Goal: Task Accomplishment & Management: Manage account settings

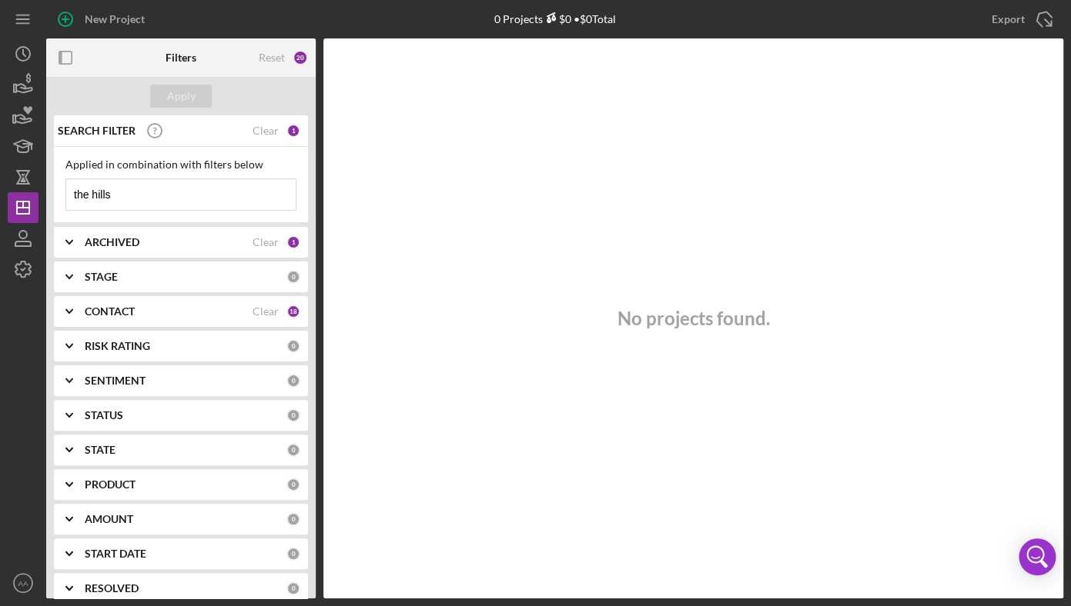
click at [802, 397] on div "No projects found." at bounding box center [693, 318] width 740 height 560
click at [156, 186] on input "the hills" at bounding box center [180, 194] width 229 height 31
type input "t"
type input "archette"
click at [122, 306] on b "CONTACT" at bounding box center [110, 312] width 50 height 12
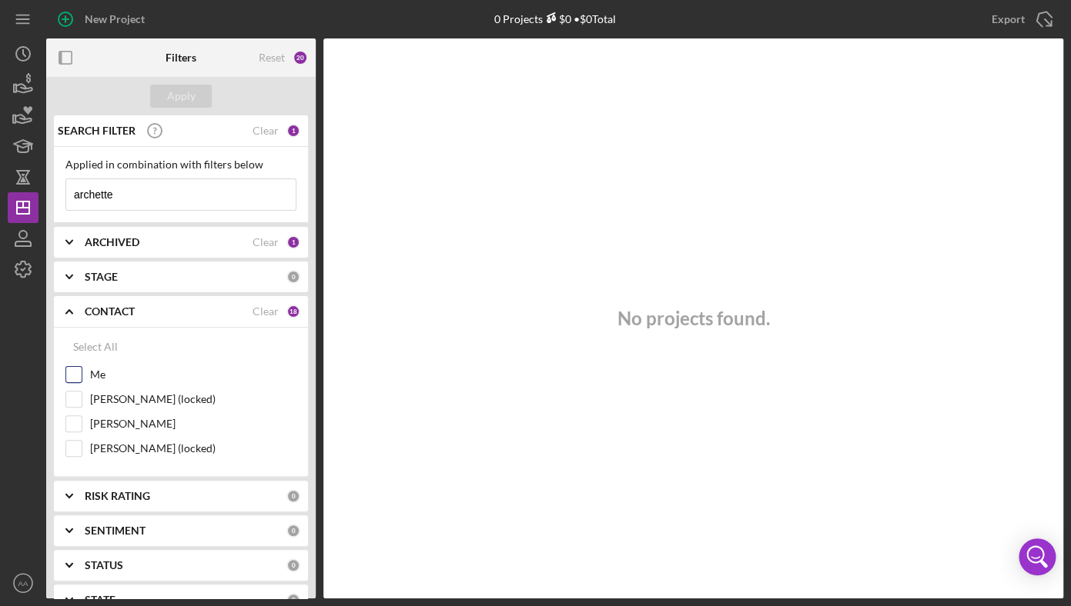
click at [105, 382] on label "Me" at bounding box center [193, 374] width 206 height 15
click at [82, 382] on input "Me" at bounding box center [73, 374] width 15 height 15
checkbox input "true"
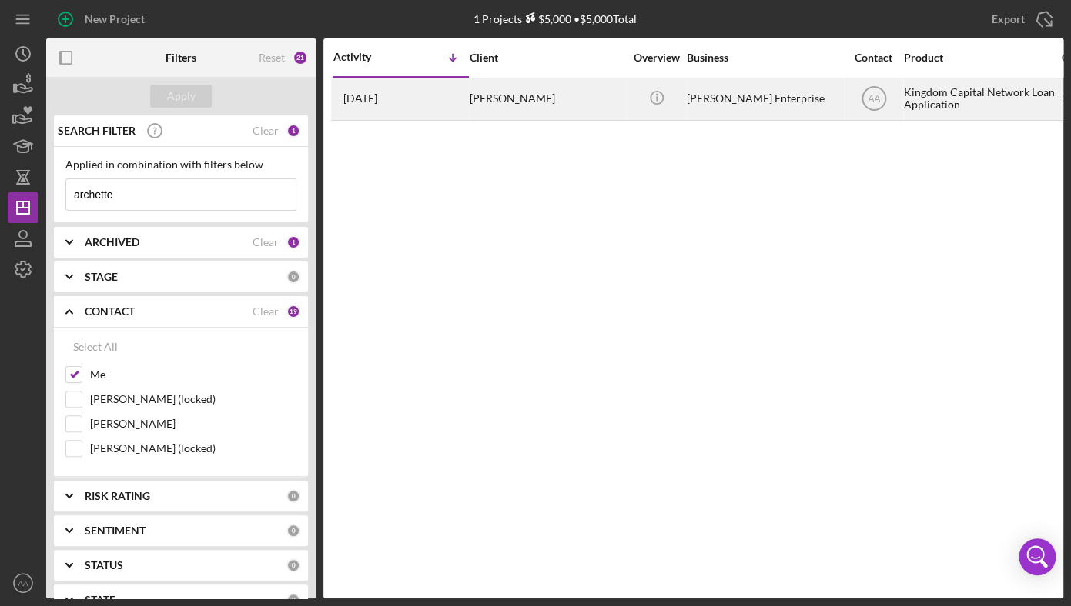
click at [539, 105] on div "[PERSON_NAME]" at bounding box center [546, 99] width 154 height 41
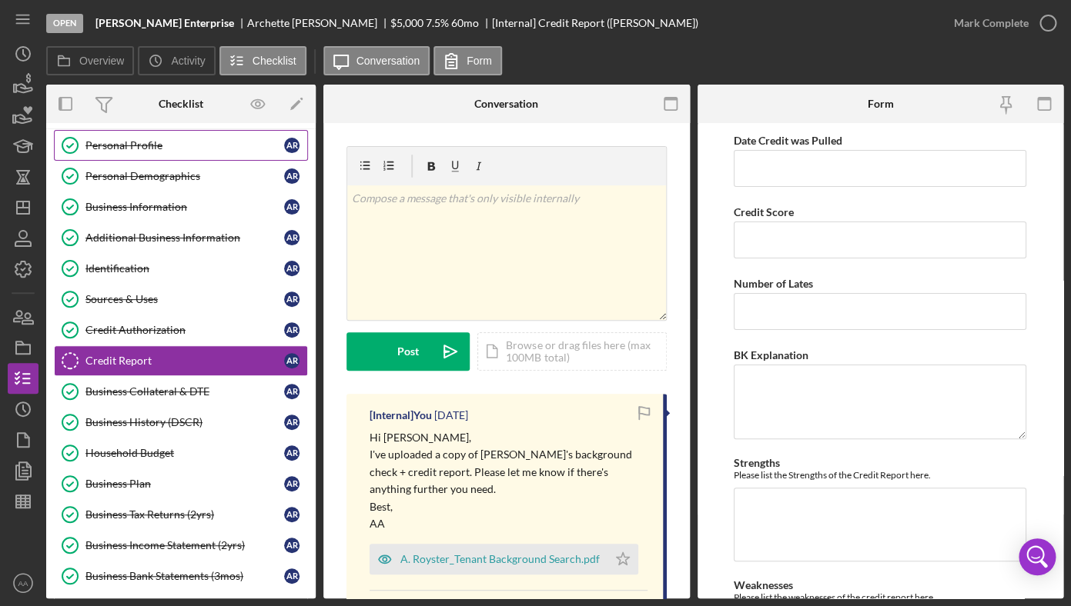
scroll to position [32, 0]
click at [137, 154] on link "Personal Profile Personal Profile A R" at bounding box center [181, 145] width 254 height 31
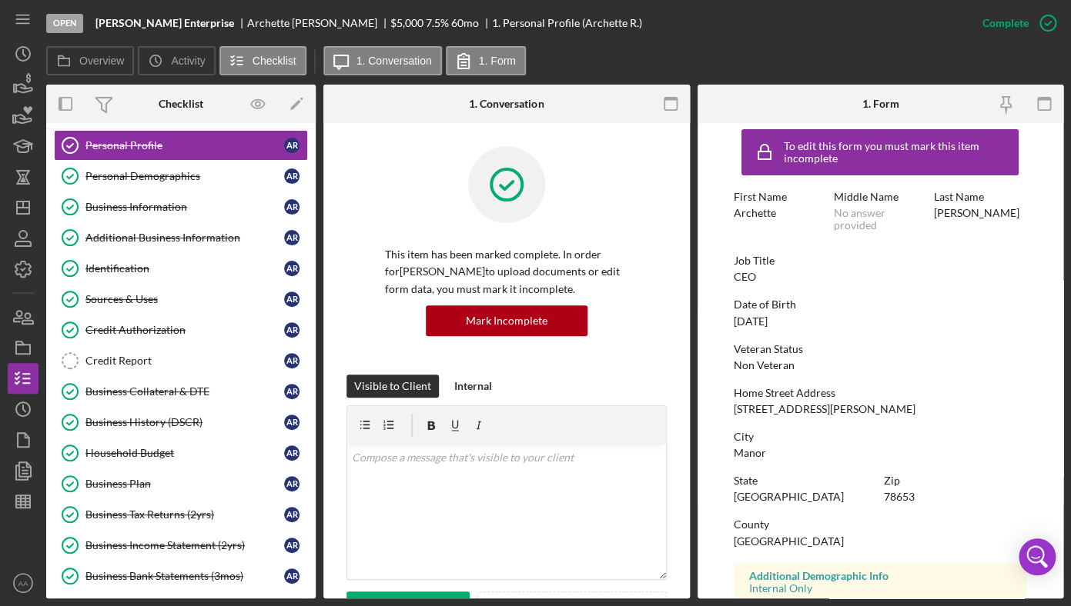
scroll to position [8, 0]
click at [169, 183] on link "Personal Demographics Personal Demographics A R" at bounding box center [181, 176] width 254 height 31
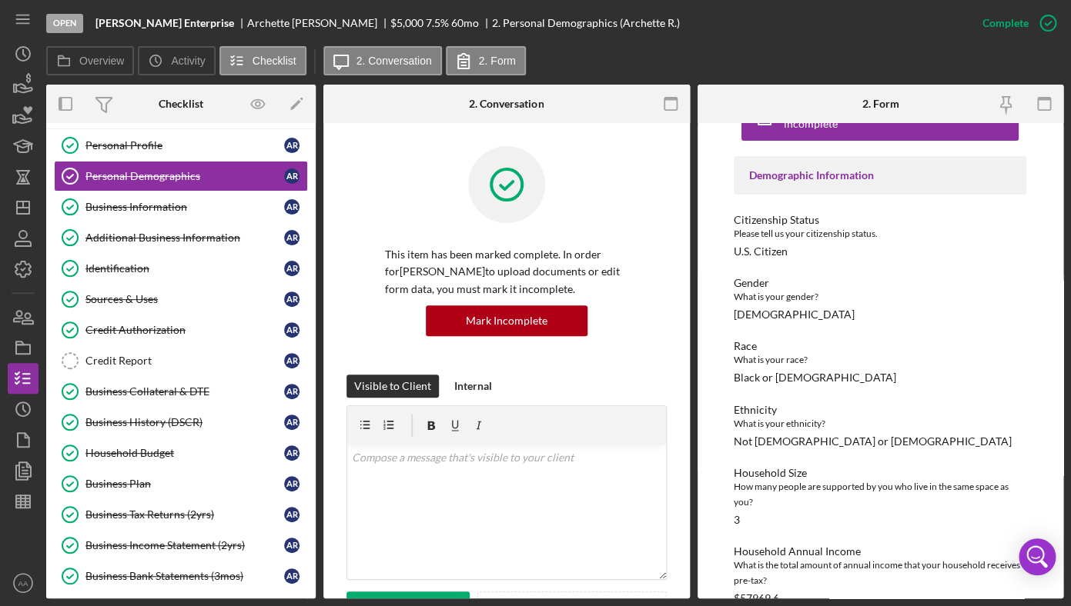
scroll to position [73, 0]
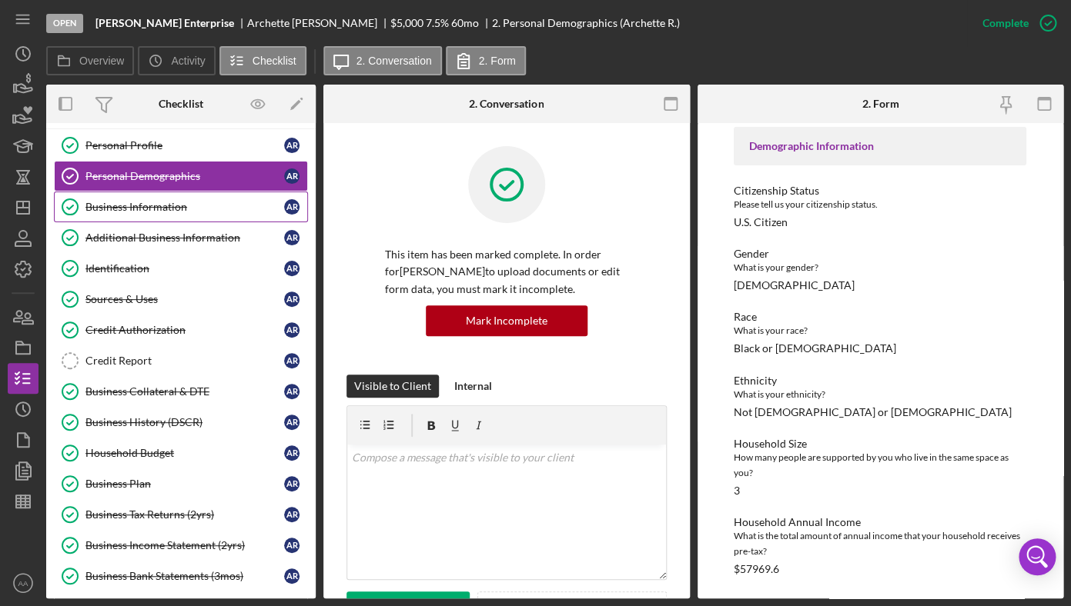
click at [199, 210] on div "Business Information" at bounding box center [184, 207] width 199 height 12
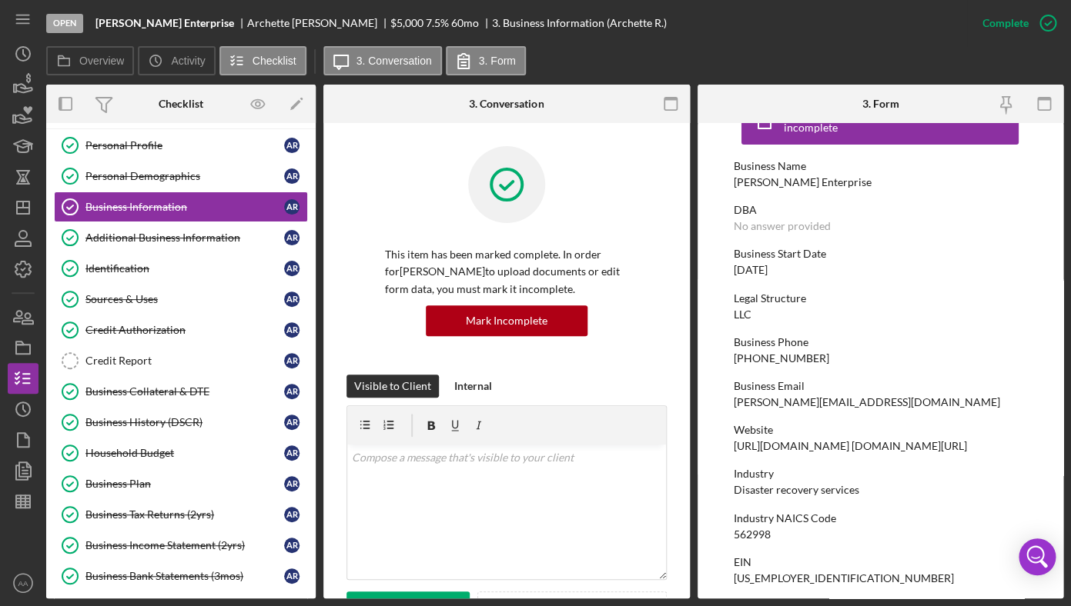
scroll to position [48, 0]
